Goal: Find specific page/section: Find specific page/section

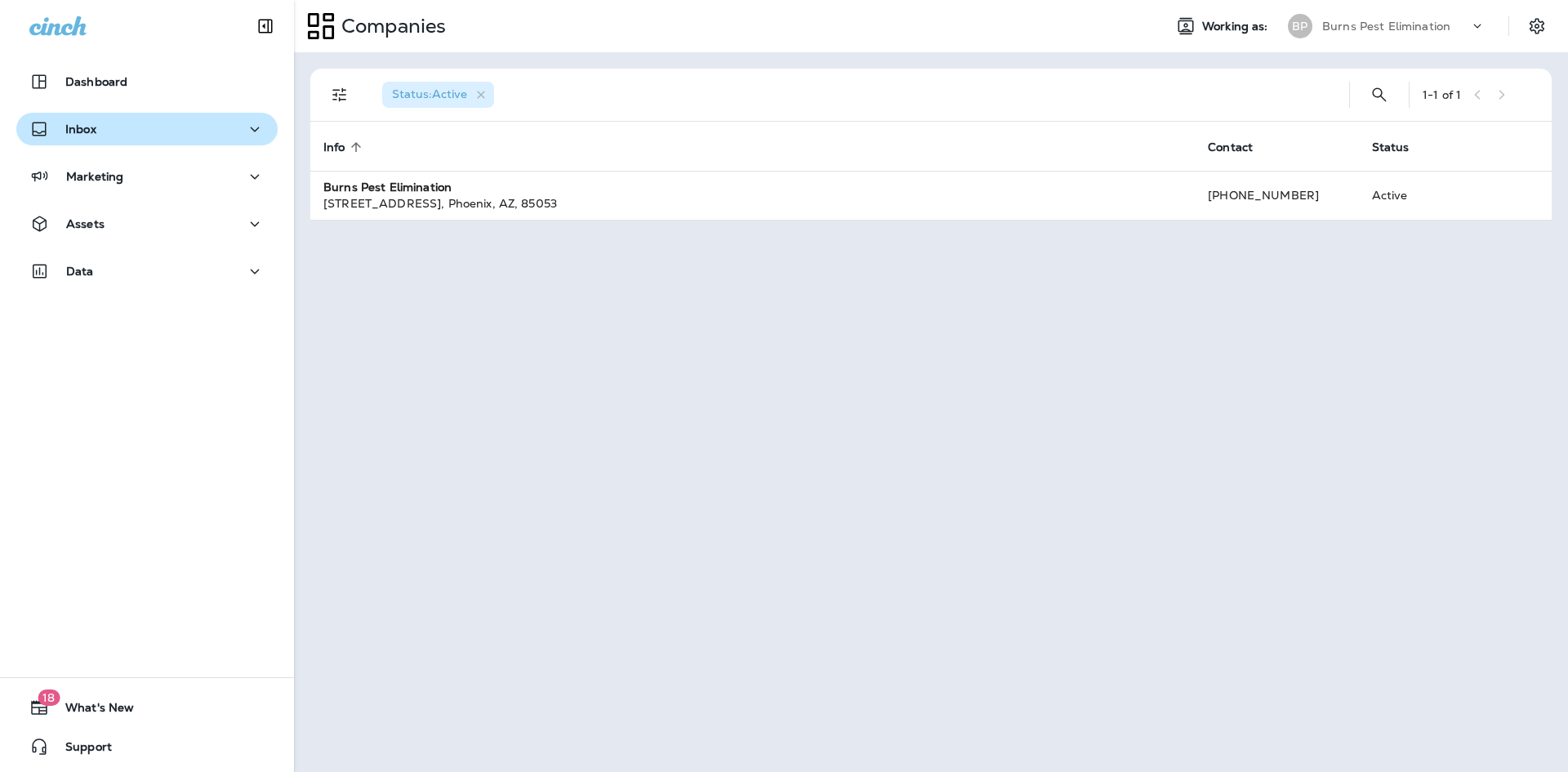
click at [213, 134] on div "Inbox" at bounding box center [146, 129] width 235 height 21
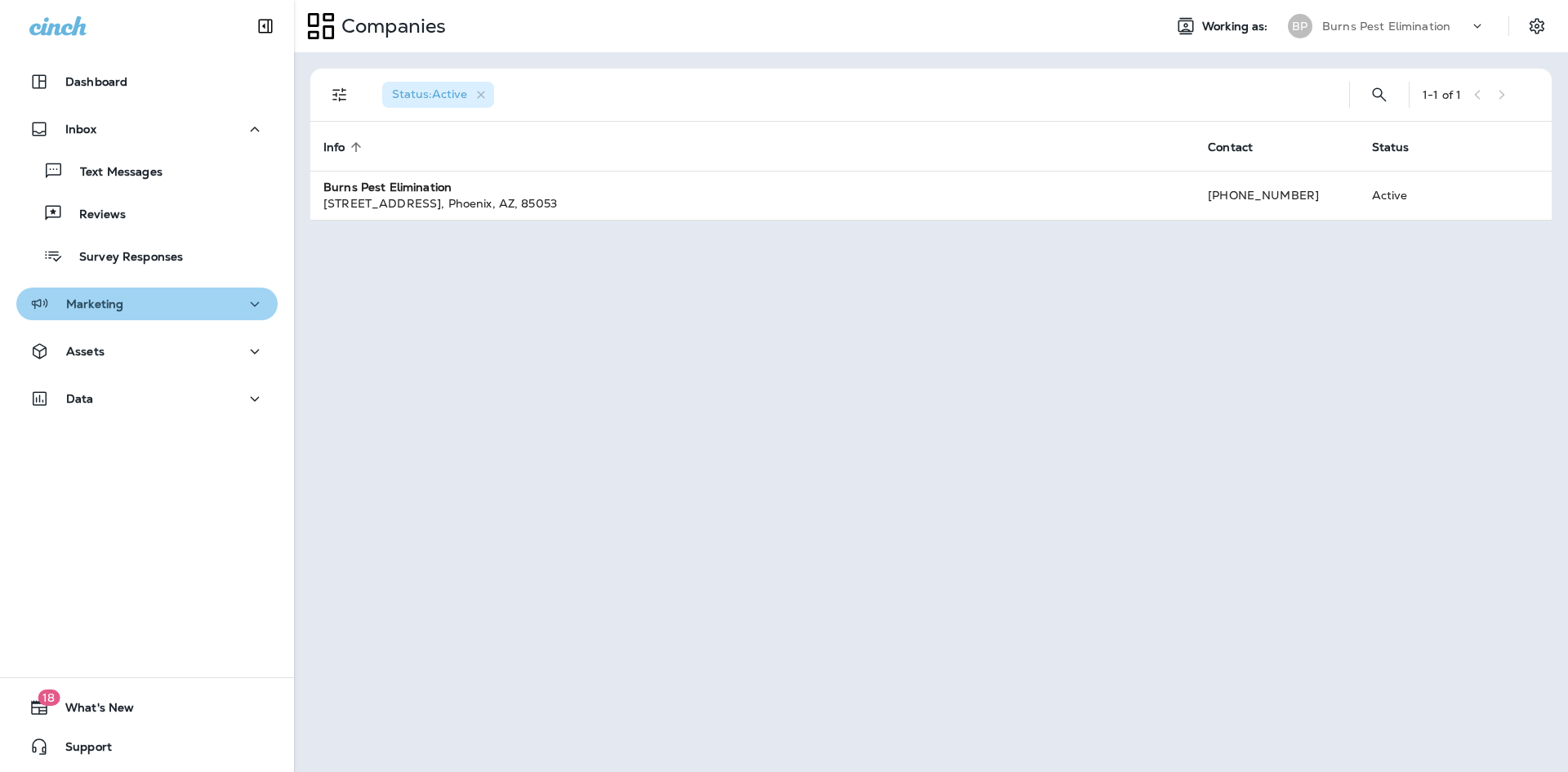
click at [189, 295] on div "Marketing" at bounding box center [146, 304] width 235 height 21
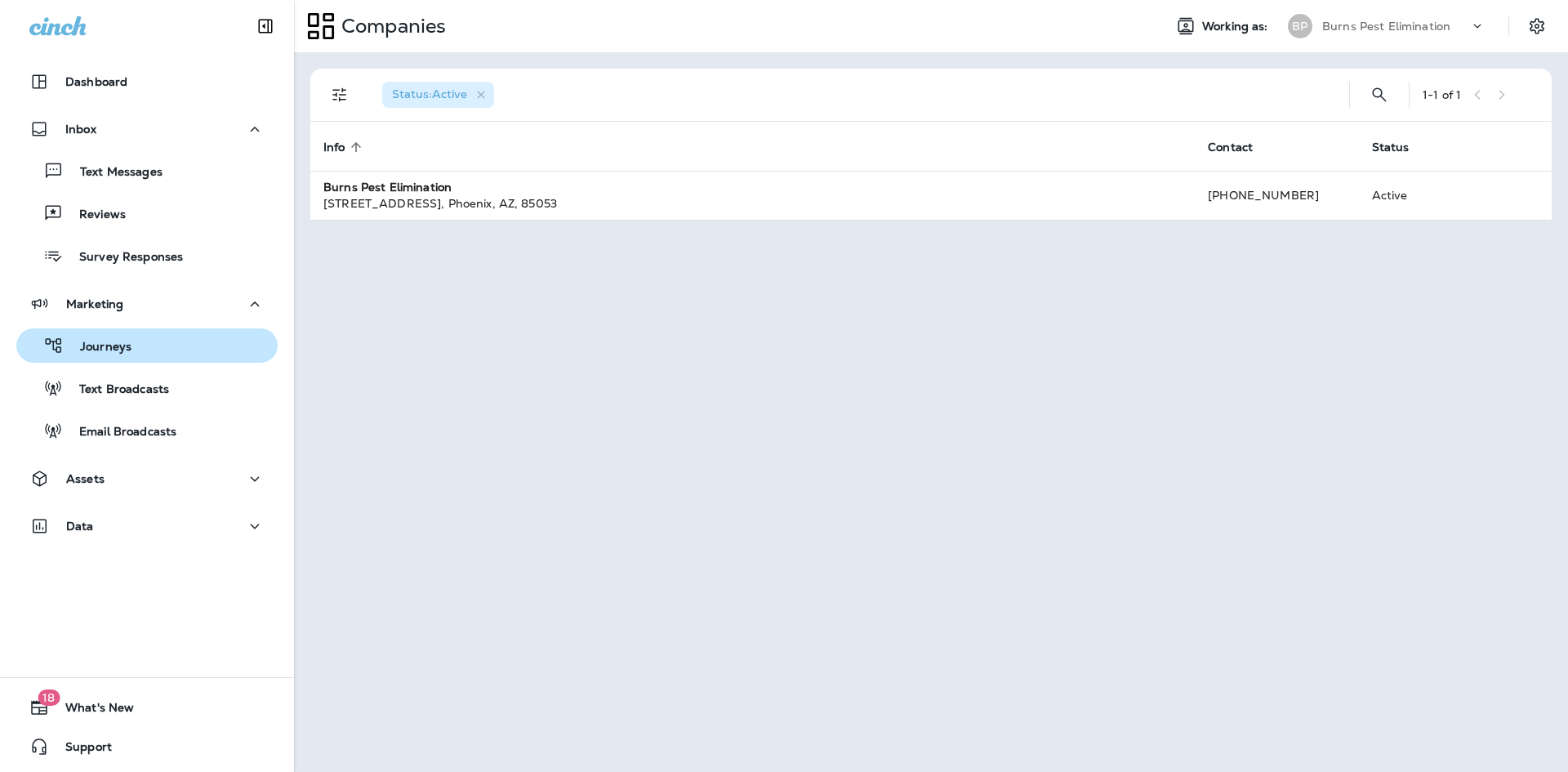
click at [164, 352] on div "Journeys" at bounding box center [147, 345] width 248 height 25
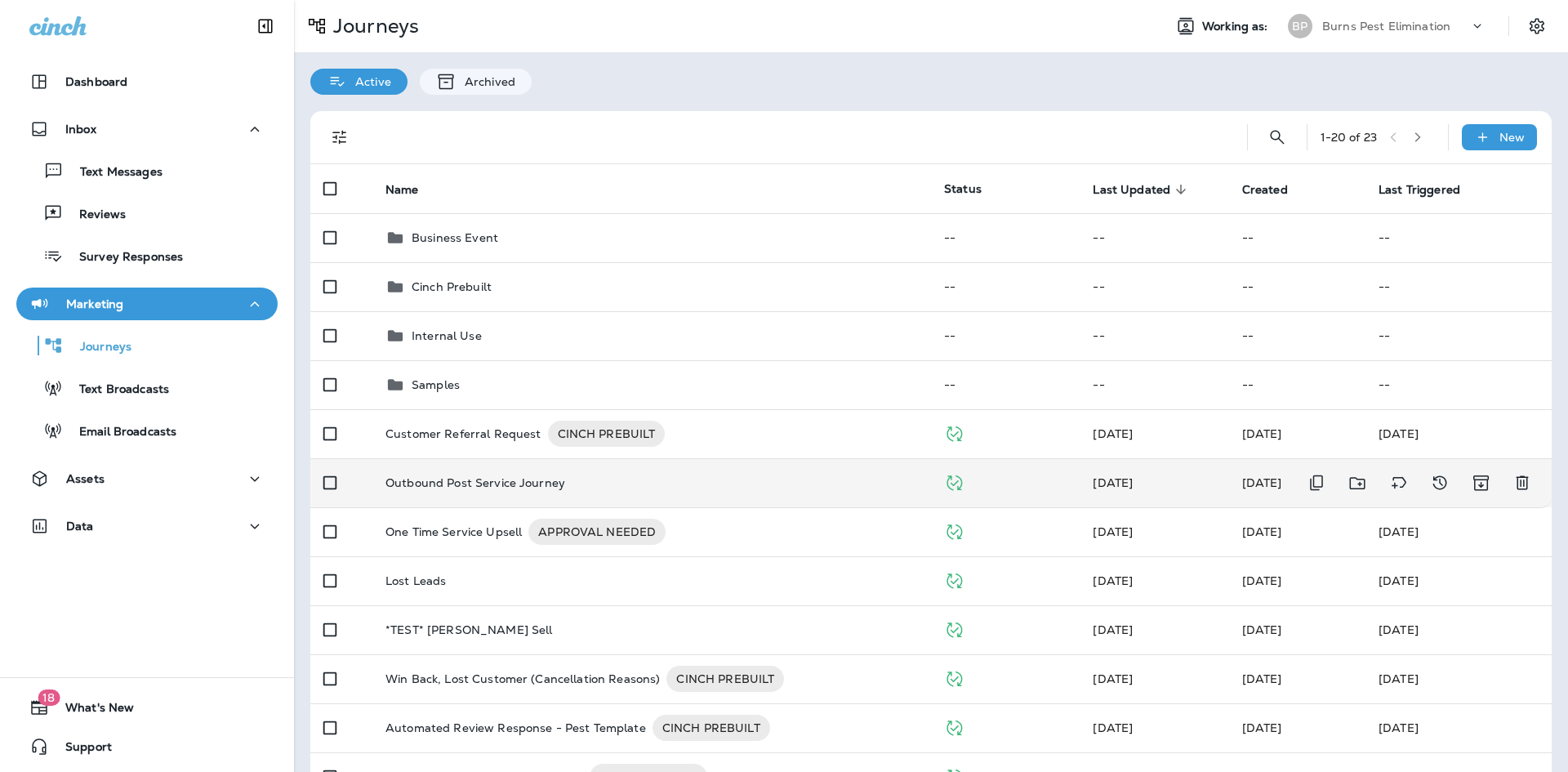
click at [598, 481] on div "Outbound Post Service Journey" at bounding box center [651, 483] width 532 height 13
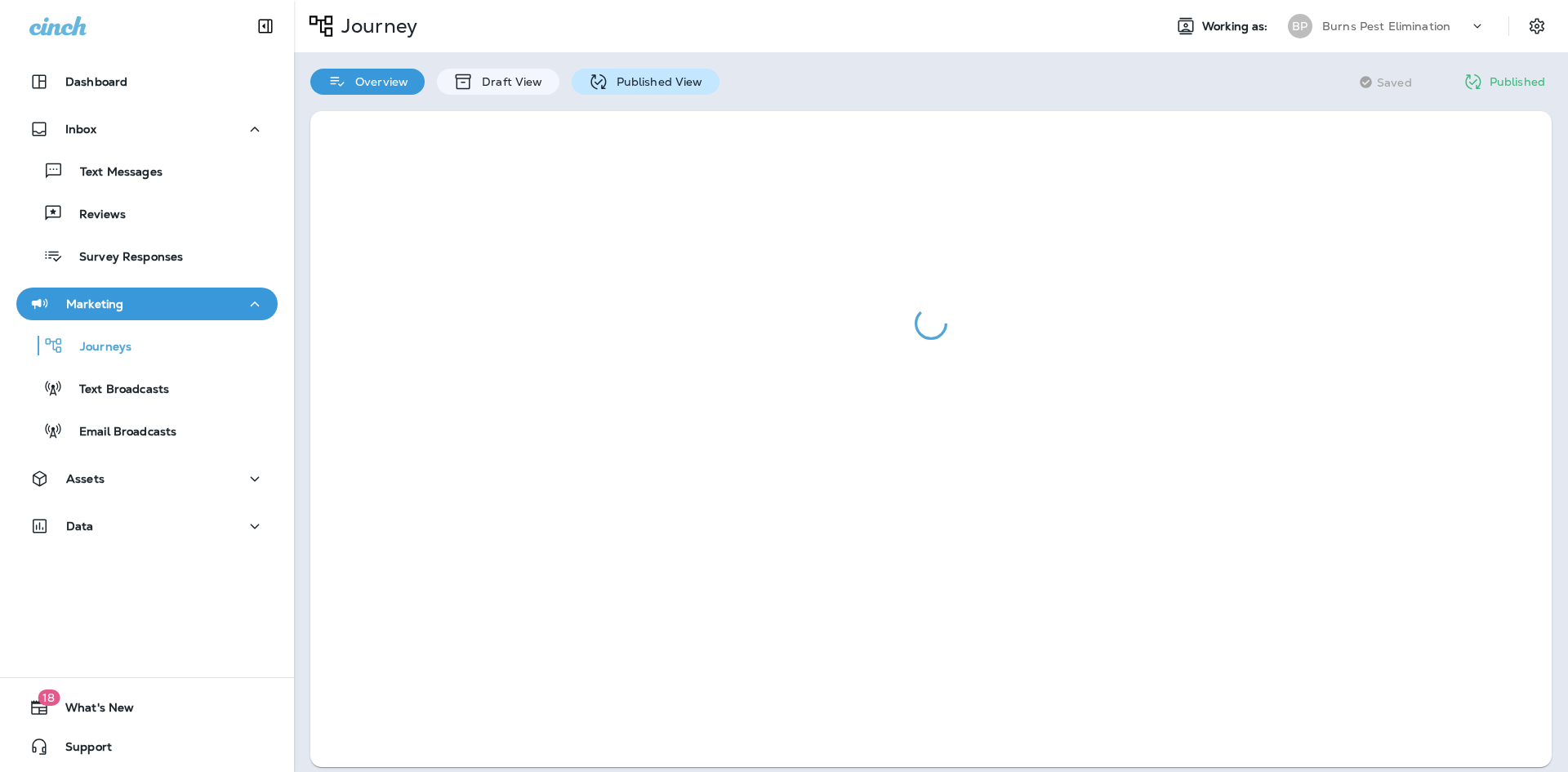
click at [682, 76] on p "Published View" at bounding box center [656, 82] width 95 height 13
